Goal: Information Seeking & Learning: Learn about a topic

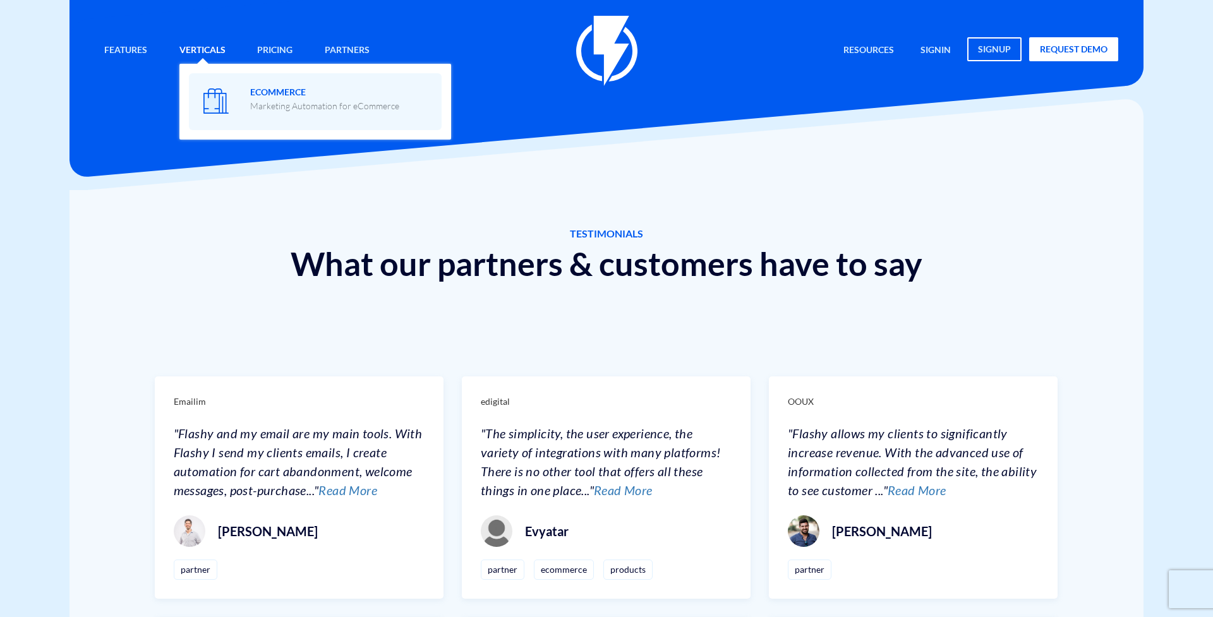
click at [272, 84] on span "eCommerce Marketing Automation for eCommerce" at bounding box center [324, 98] width 149 height 30
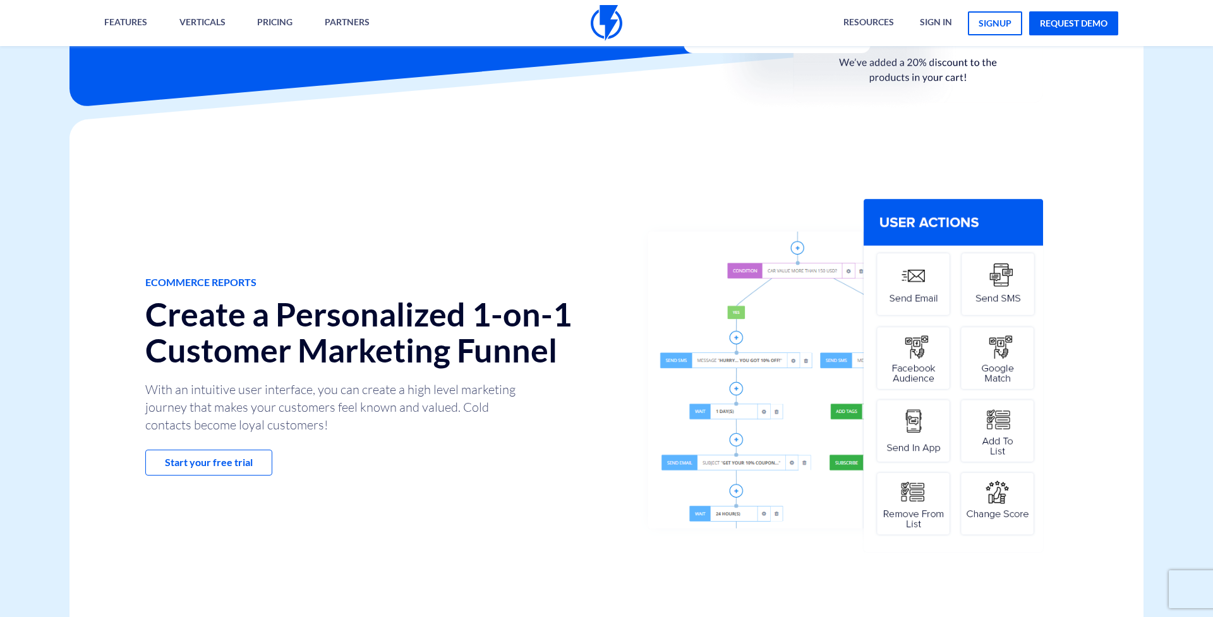
scroll to position [448, 0]
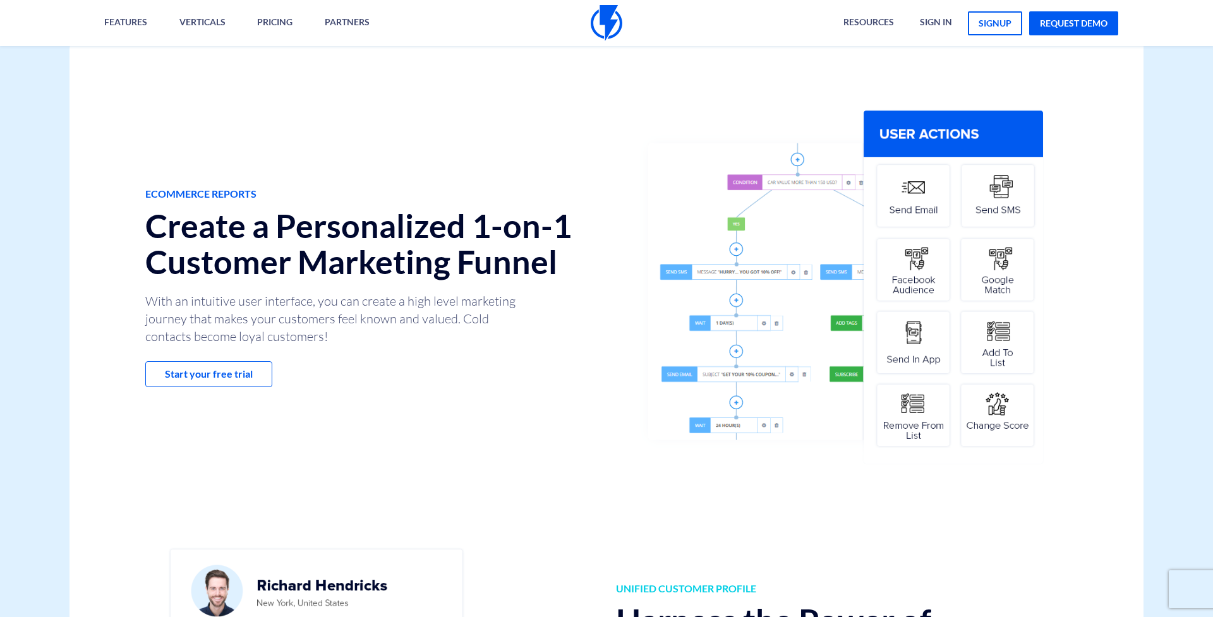
click at [532, 255] on h2 "Create a Personalized 1-on-1 Customer Marketing Funnel" at bounding box center [371, 244] width 452 height 72
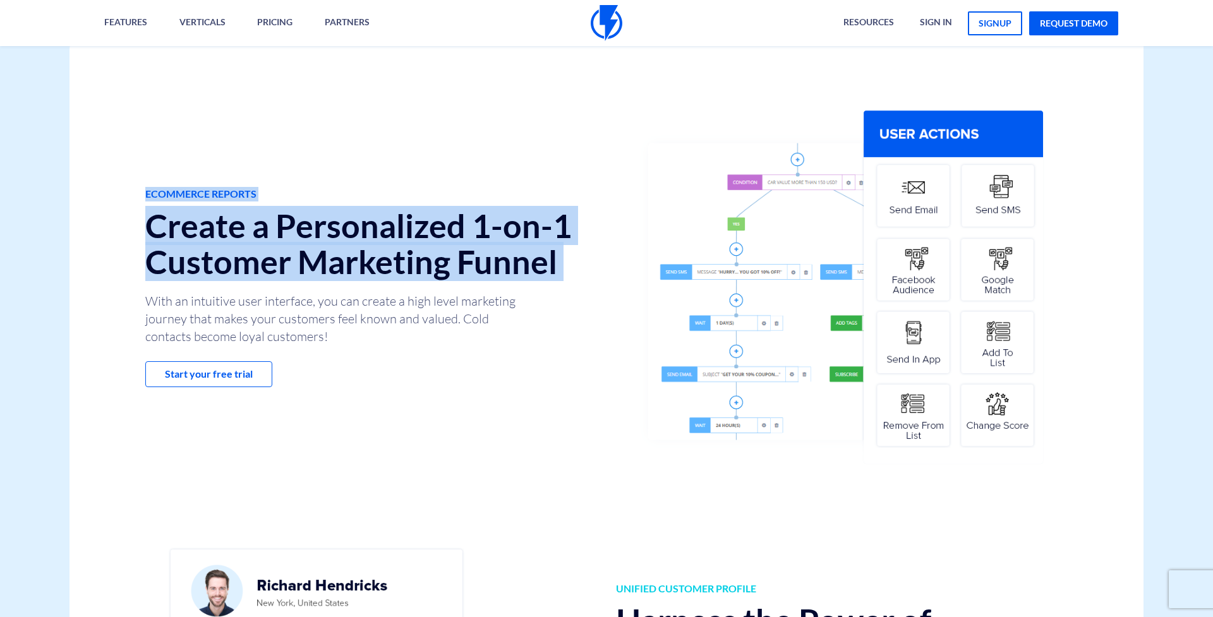
drag, startPoint x: 532, startPoint y: 255, endPoint x: 490, endPoint y: 119, distance: 142.1
click at [490, 119] on div "ECOMMERCE REPORTS Create a Personalized 1-on-1 Customer Marketing Funnel With a…" at bounding box center [606, 287] width 1093 height 512
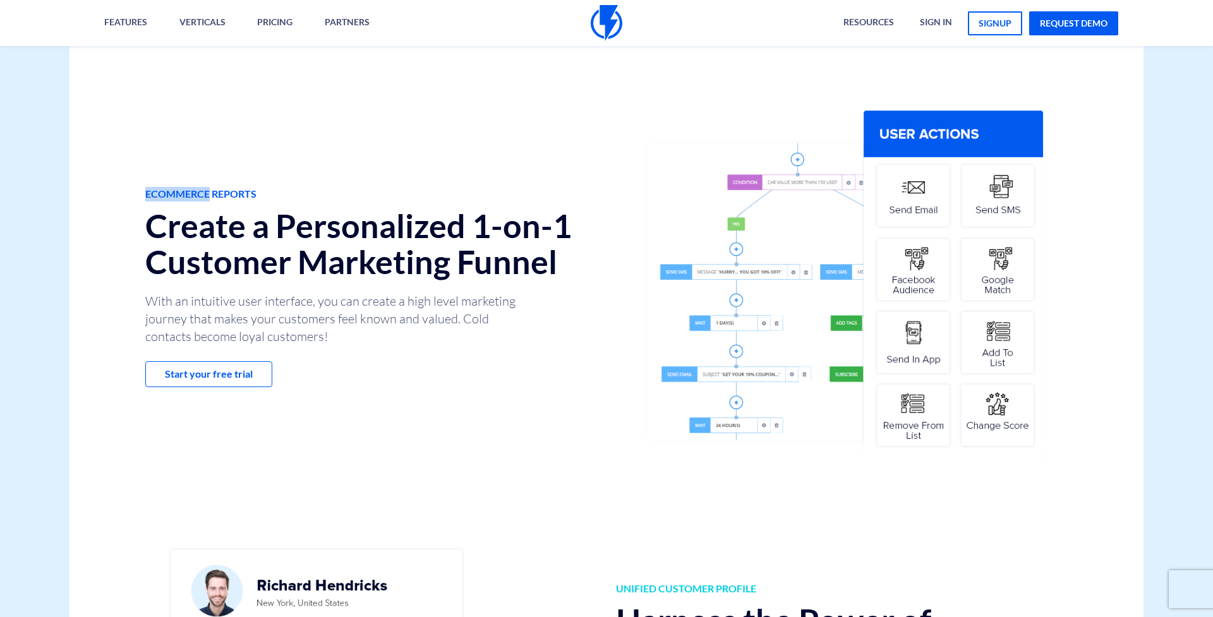
click at [490, 119] on div "ECOMMERCE REPORTS Create a Personalized 1-on-1 Customer Marketing Funnel With a…" at bounding box center [606, 287] width 1093 height 512
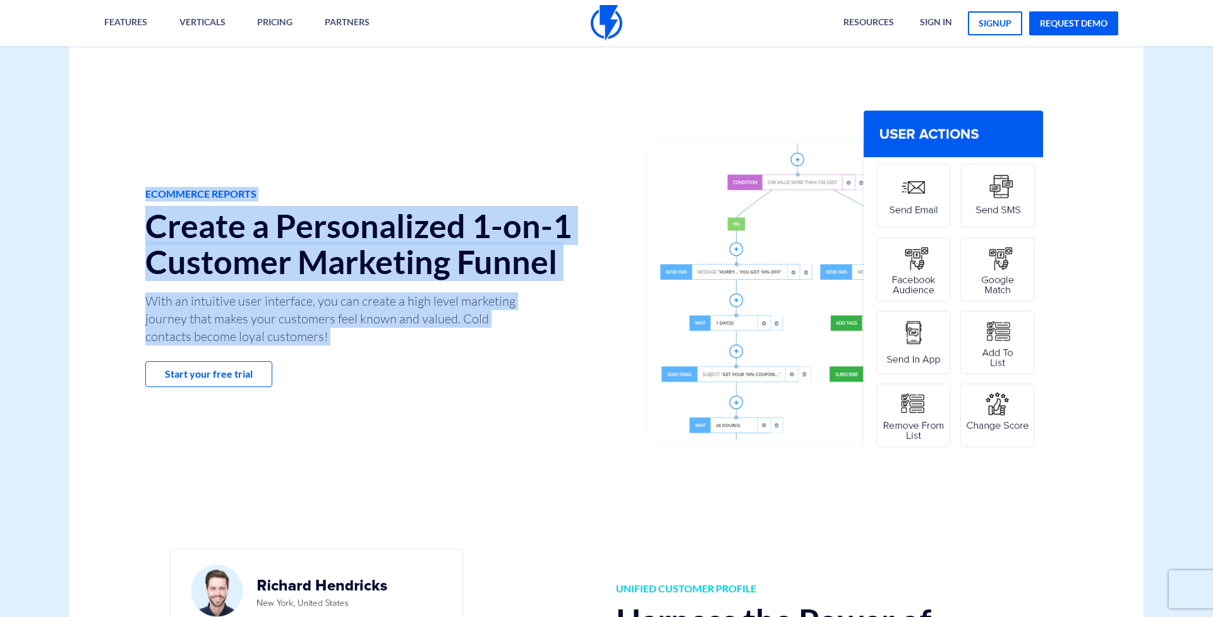
drag, startPoint x: 490, startPoint y: 119, endPoint x: 507, endPoint y: 308, distance: 189.0
click at [507, 308] on div "ECOMMERCE REPORTS Create a Personalized 1-on-1 Customer Marketing Funnel With a…" at bounding box center [606, 287] width 1093 height 512
click at [507, 308] on p "With an intuitive user interface, you can create a high level marketing journey…" at bounding box center [334, 318] width 379 height 53
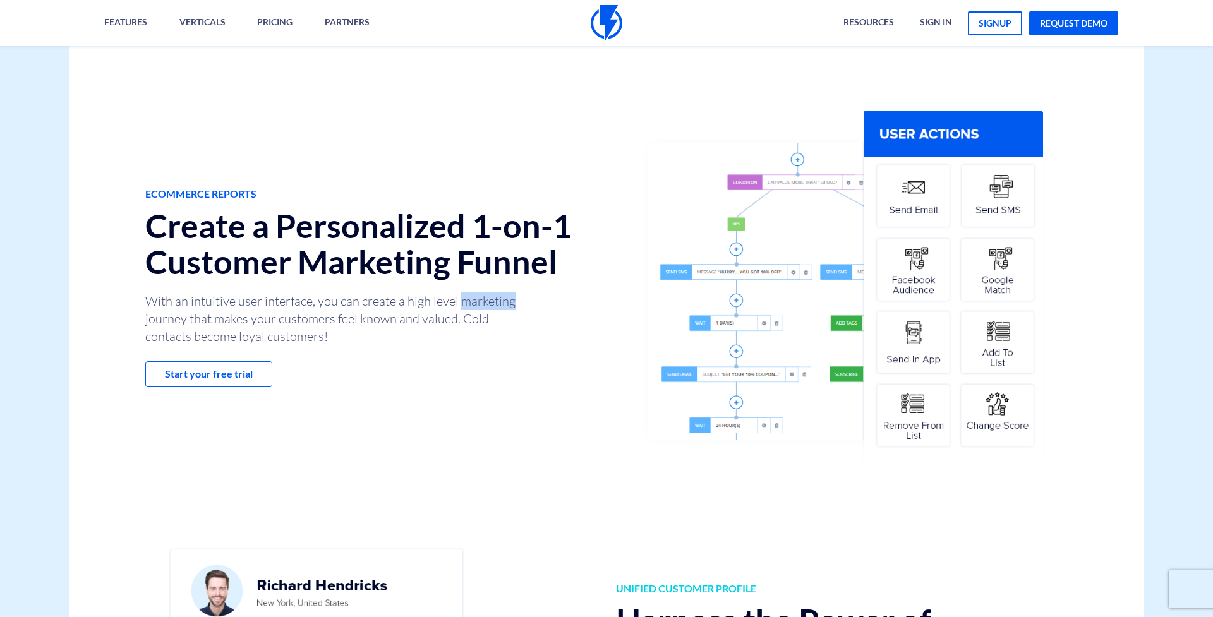
click at [507, 308] on p "With an intuitive user interface, you can create a high level marketing journey…" at bounding box center [334, 318] width 379 height 53
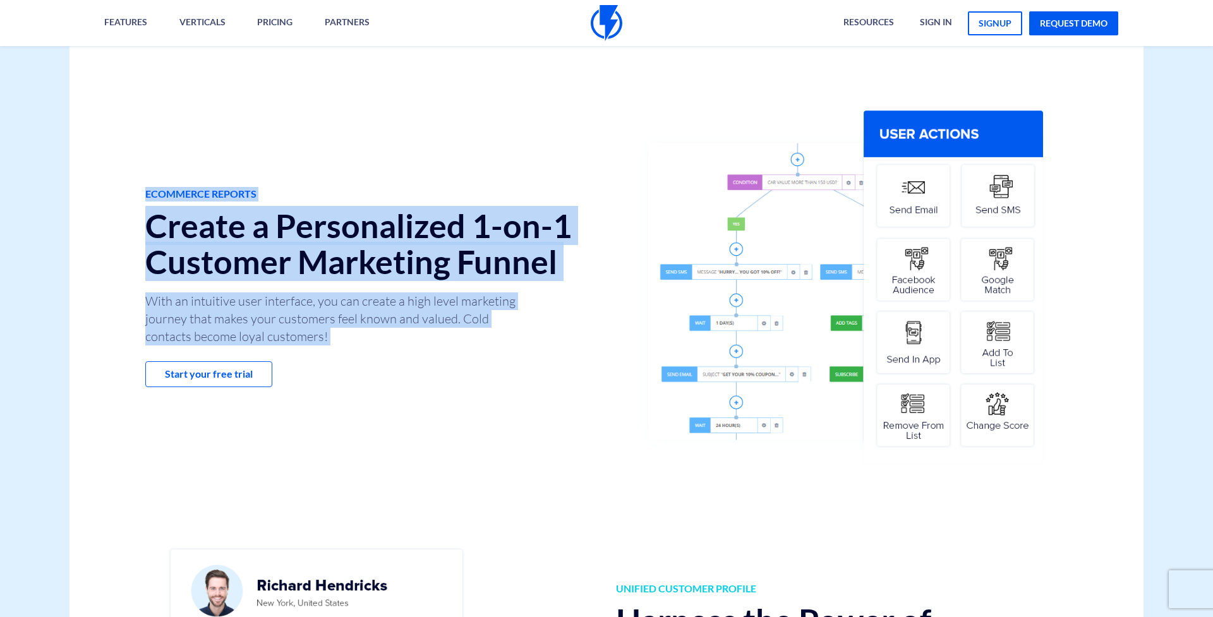
drag, startPoint x: 507, startPoint y: 308, endPoint x: 490, endPoint y: 173, distance: 135.7
click at [490, 173] on div "ECOMMERCE REPORTS Create a Personalized 1-on-1 Customer Marketing Funnel With a…" at bounding box center [606, 287] width 1093 height 512
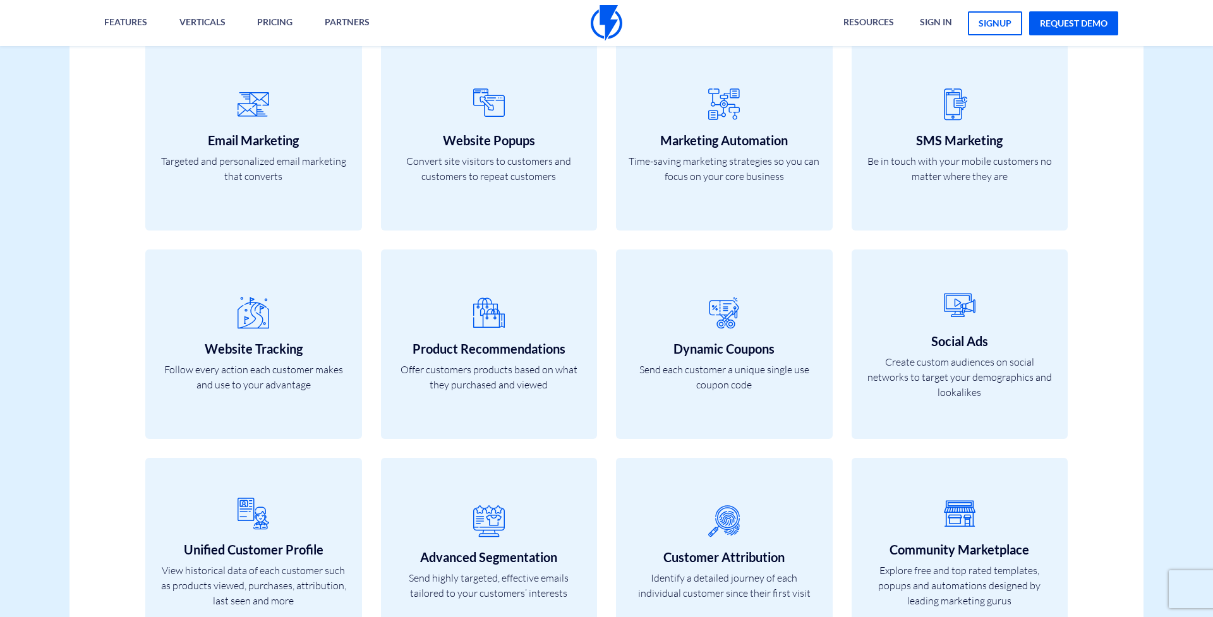
scroll to position [4402, 0]
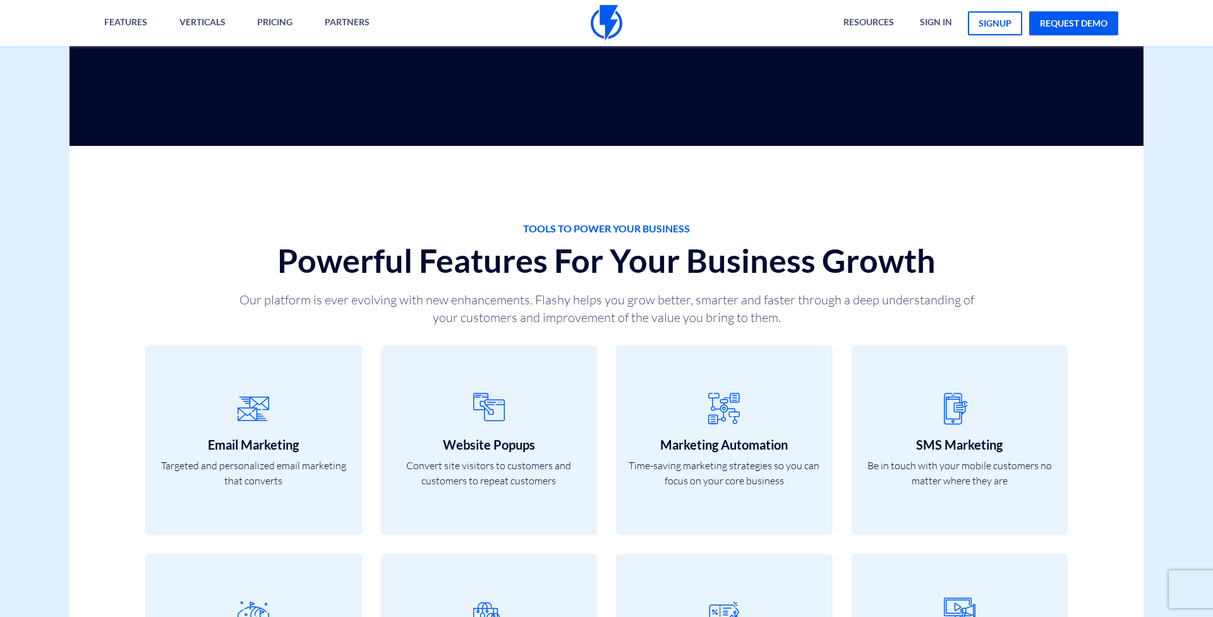
click at [598, 349] on div "Website Popups Convert site visitors to customers and customers to repeat custo…" at bounding box center [489, 450] width 236 height 208
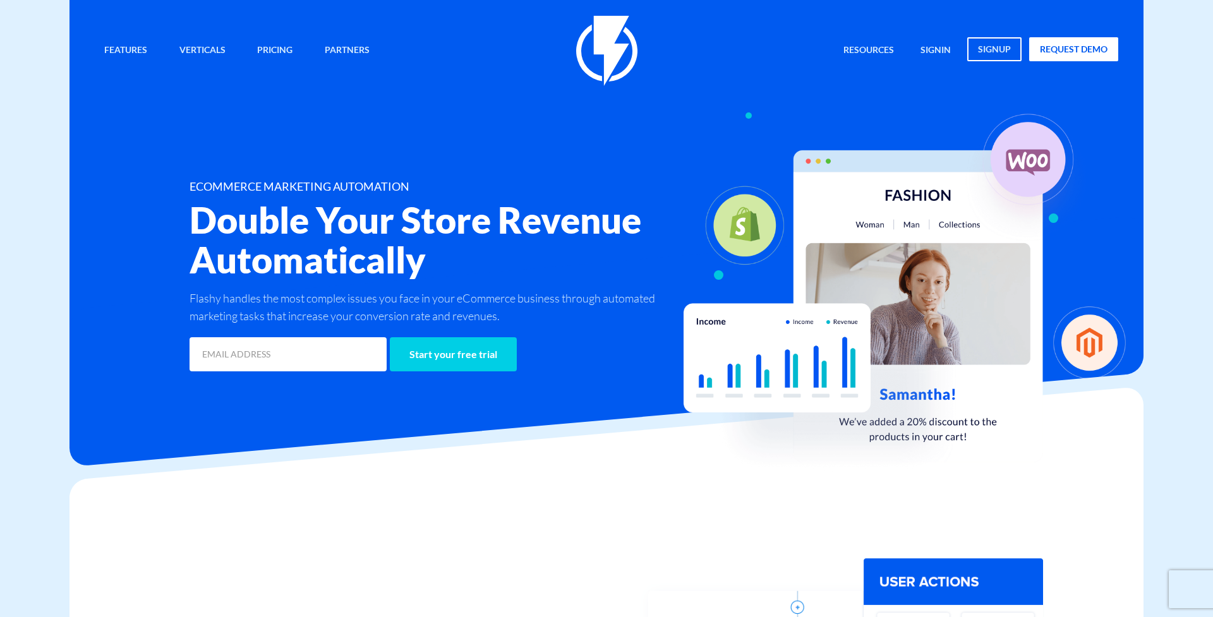
scroll to position [0, 0]
